Goal: Transaction & Acquisition: Purchase product/service

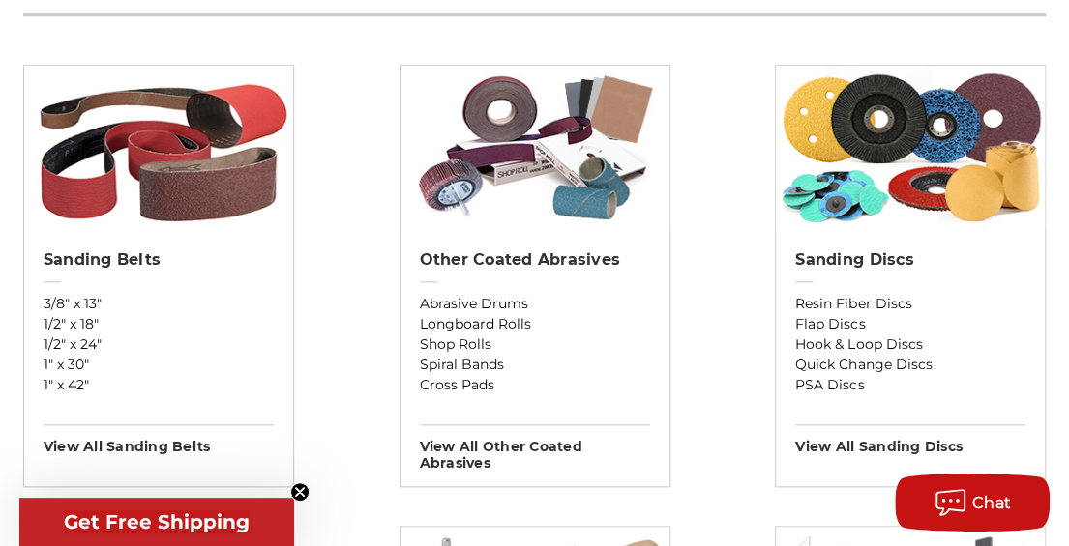
scroll to position [677, 0]
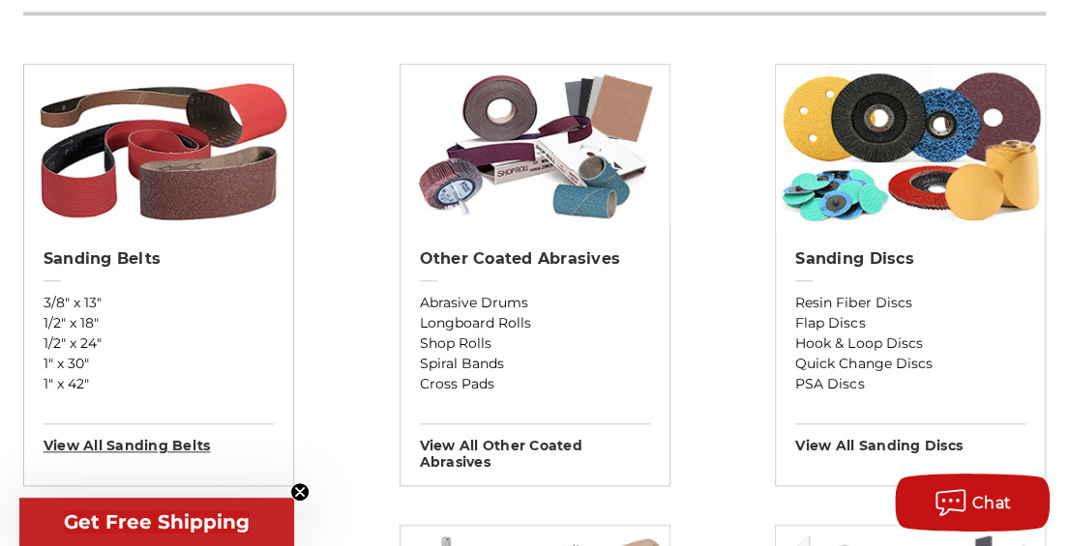
click at [160, 449] on h3 "View All sanding belts" at bounding box center [159, 439] width 230 height 31
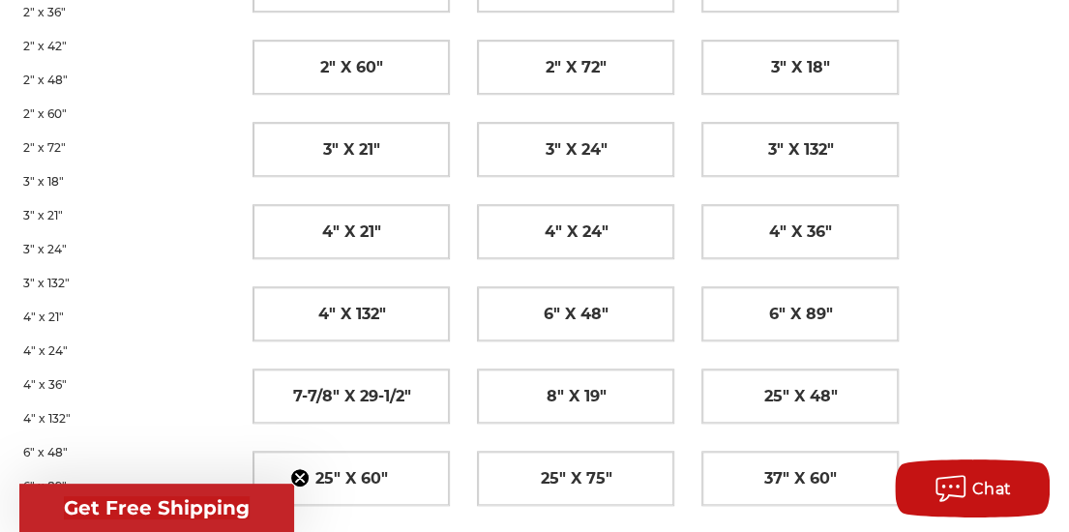
scroll to position [677, 0]
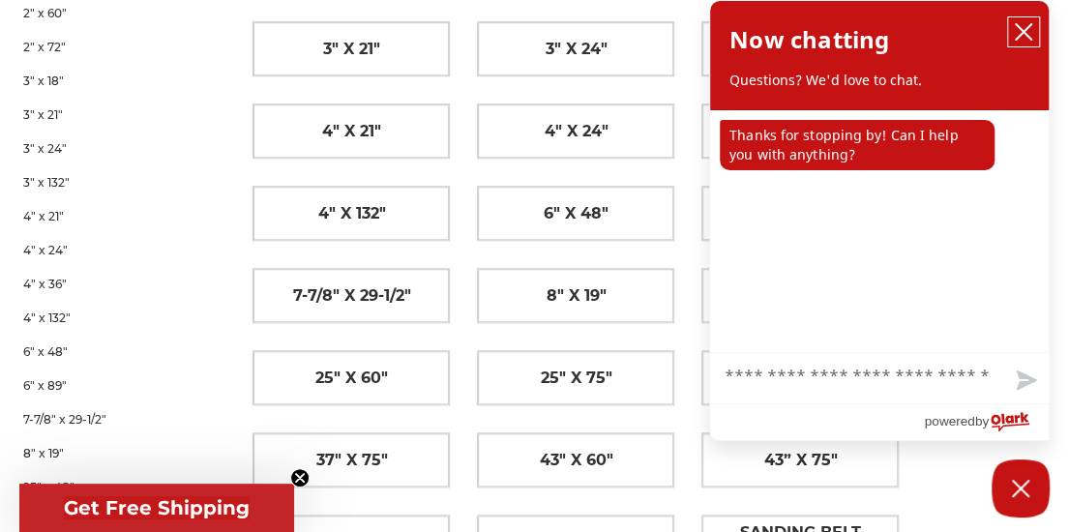
click at [1021, 32] on icon "close chatbox" at bounding box center [1022, 31] width 15 height 15
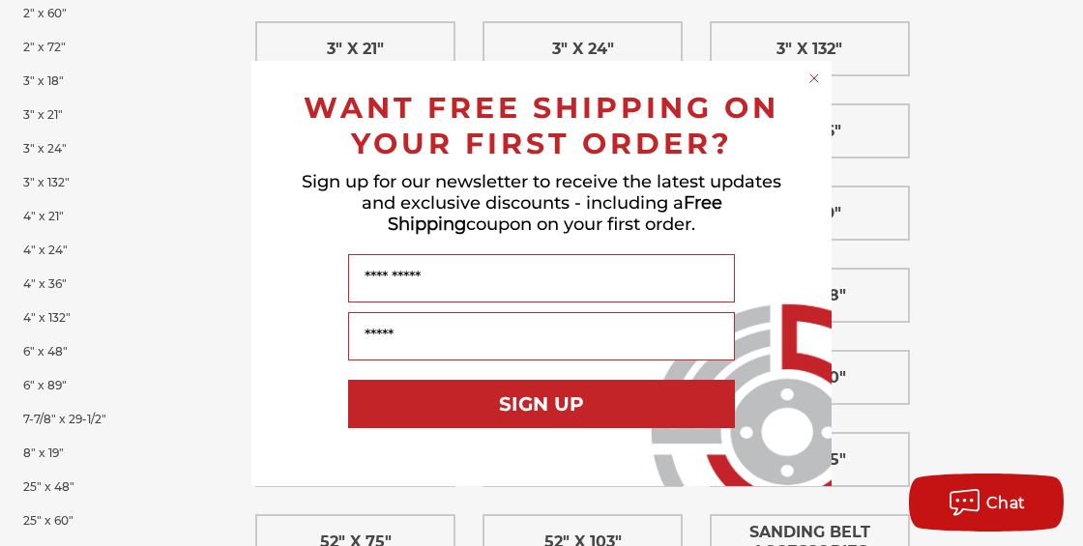
click at [816, 77] on circle "Close dialog" at bounding box center [815, 78] width 18 height 18
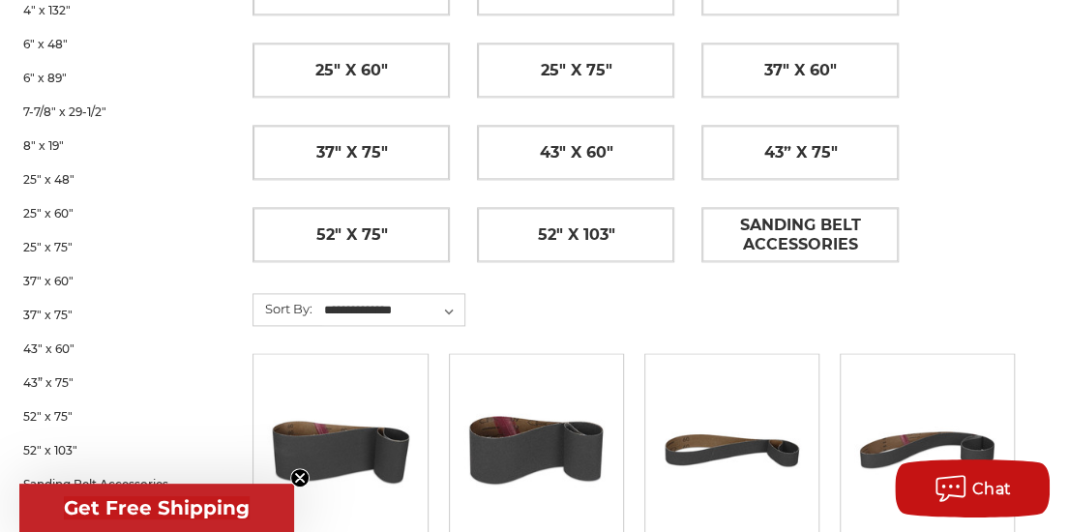
scroll to position [1064, 0]
